Goal: Understand process/instructions: Learn how to perform a task or action

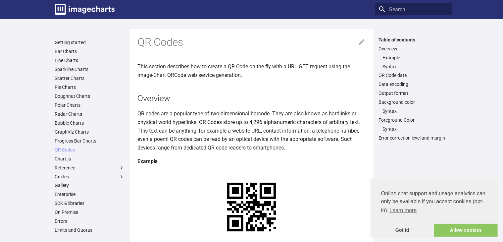
drag, startPoint x: 230, startPoint y: 188, endPoint x: 186, endPoint y: 183, distance: 44.0
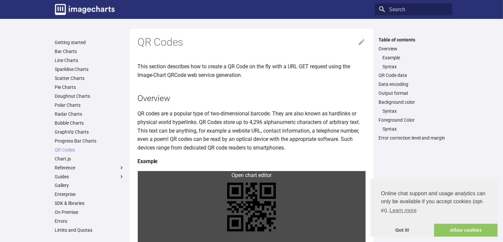
click at [149, 174] on link at bounding box center [252, 207] width 228 height 72
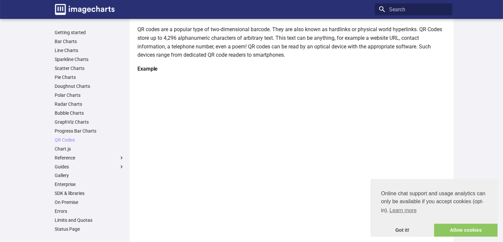
scroll to position [83, 0]
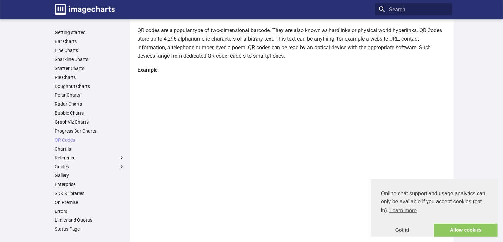
click at [406, 228] on link "Got it!" at bounding box center [403, 230] width 64 height 13
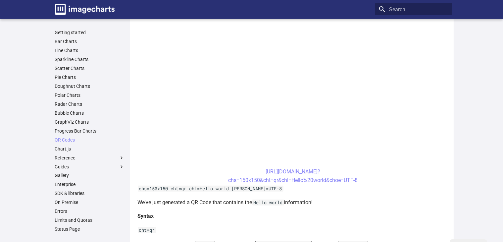
scroll to position [166, 0]
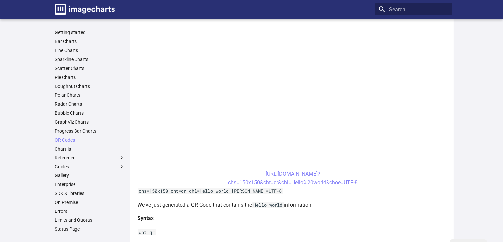
drag, startPoint x: 320, startPoint y: 180, endPoint x: 369, endPoint y: 180, distance: 48.3
click at [369, 180] on center "[URL][DOMAIN_NAME]? chs=150x150&cht=qr&chl=Hello%20world&choe=UTF-8" at bounding box center [293, 178] width 311 height 17
copy link "[URL][DOMAIN_NAME]? chs=150x150&cht=qr&chl=Hello%20world&choe=UTF-8"
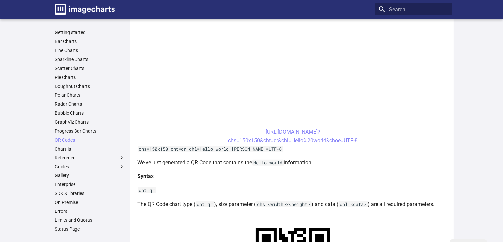
scroll to position [206, 0]
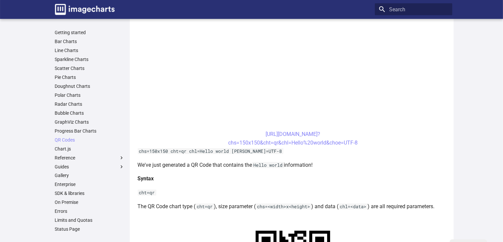
copy link "[URL][DOMAIN_NAME]? chs=150x150&cht=qr&chl=Hello%20world&choe=UTF-8"
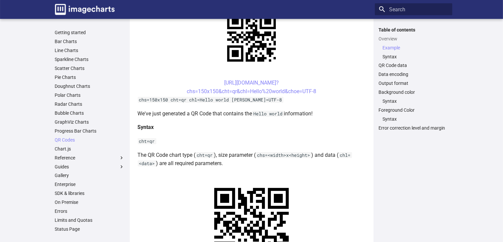
scroll to position [171, 0]
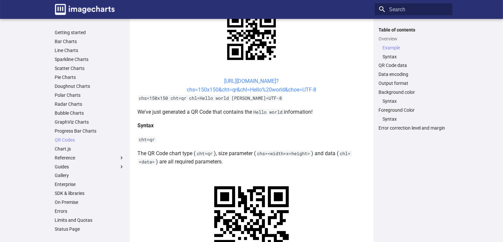
click at [214, 80] on link "[URL][DOMAIN_NAME]? chs=150x150&cht=qr&chl=Hello%20world&choe=UTF-8" at bounding box center [251, 85] width 129 height 15
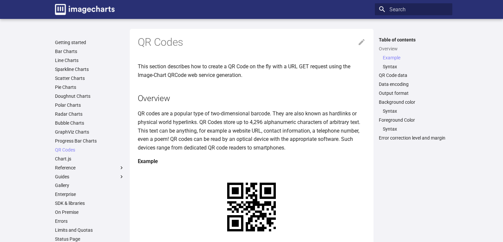
scroll to position [171, 0]
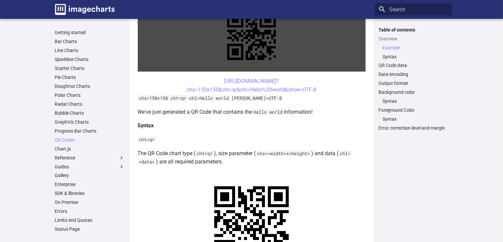
click at [199, 63] on link at bounding box center [252, 36] width 228 height 72
